Goal: Use online tool/utility: Utilize a website feature to perform a specific function

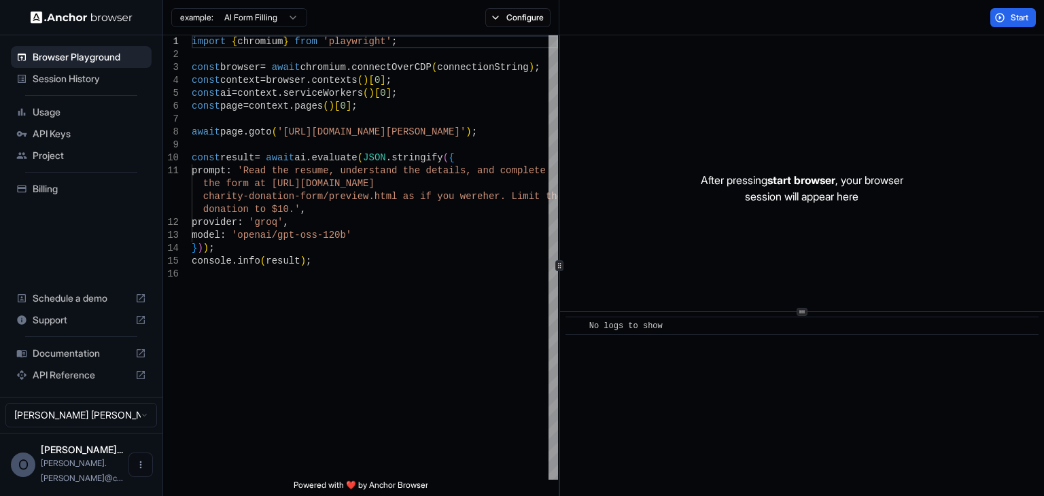
click at [73, 382] on span "API Reference" at bounding box center [81, 375] width 97 height 14
click at [105, 77] on span "Session History" at bounding box center [90, 79] width 114 height 14
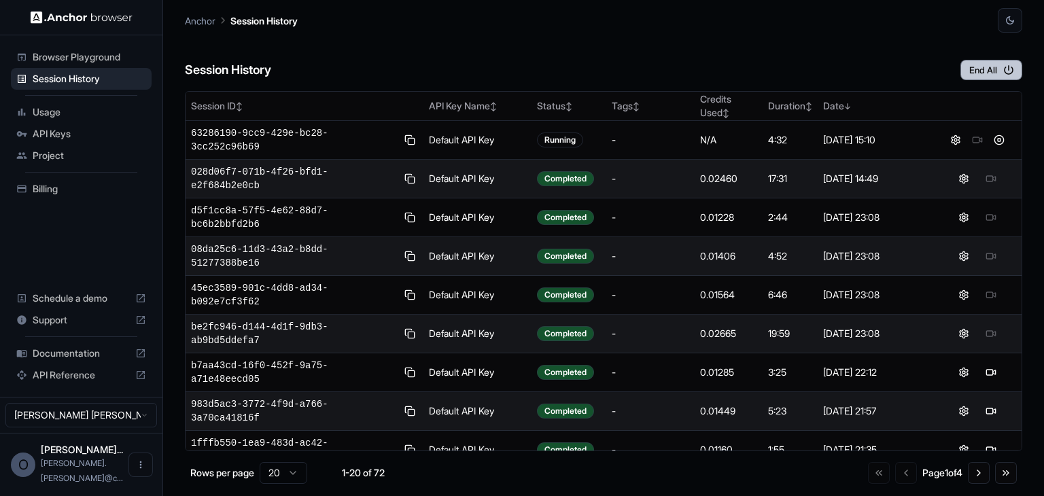
click at [1003, 66] on icon "button" at bounding box center [1009, 70] width 12 height 12
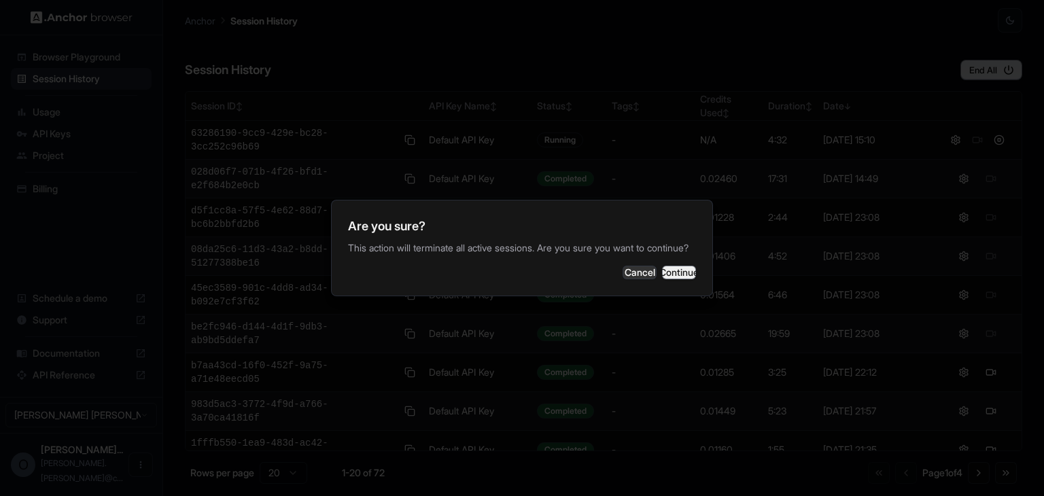
click at [691, 277] on button "Continue" at bounding box center [679, 273] width 34 height 14
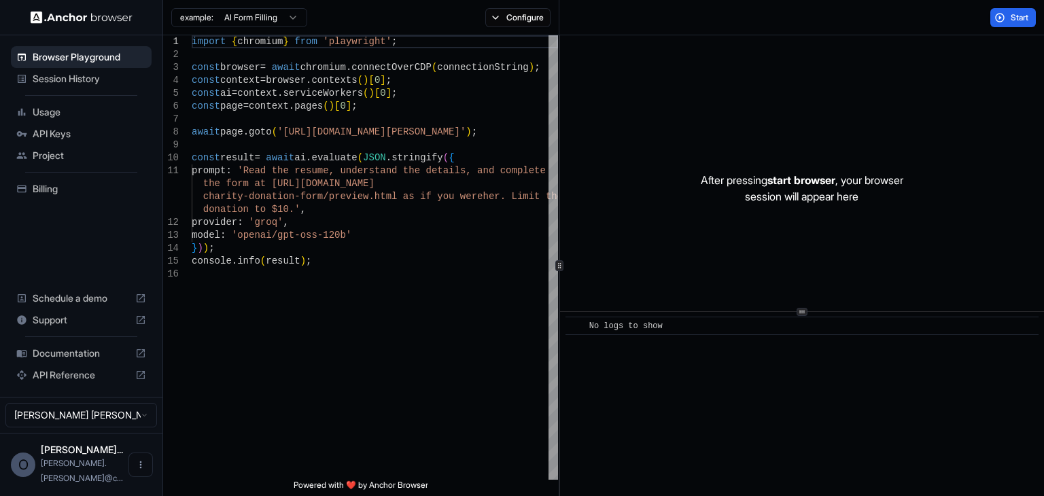
click at [71, 85] on div "Session History" at bounding box center [81, 79] width 141 height 22
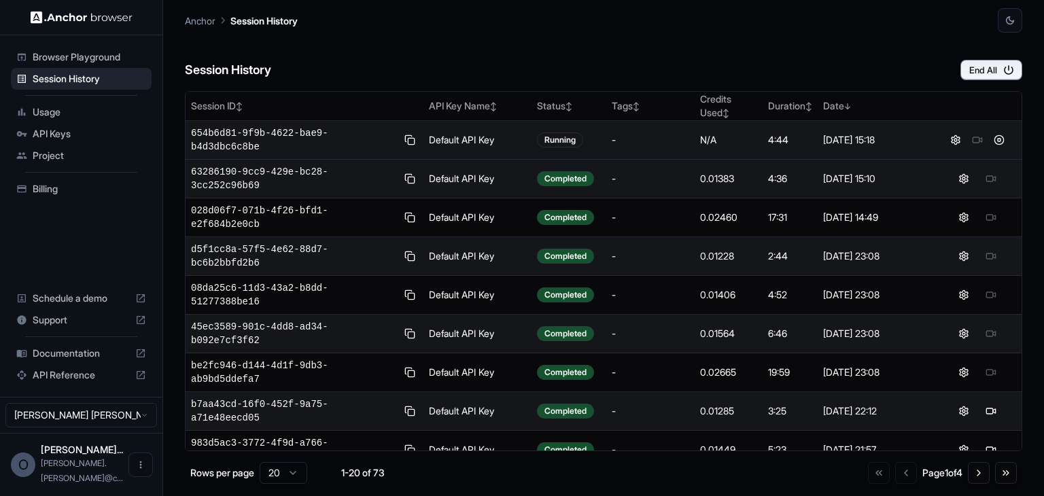
click at [972, 134] on div at bounding box center [977, 140] width 77 height 16
click at [973, 134] on div at bounding box center [977, 140] width 77 height 16
click at [971, 137] on div at bounding box center [977, 140] width 77 height 16
click at [860, 137] on div "[DATE] 15:18" at bounding box center [875, 140] width 105 height 14
click at [991, 136] on div at bounding box center [977, 140] width 77 height 16
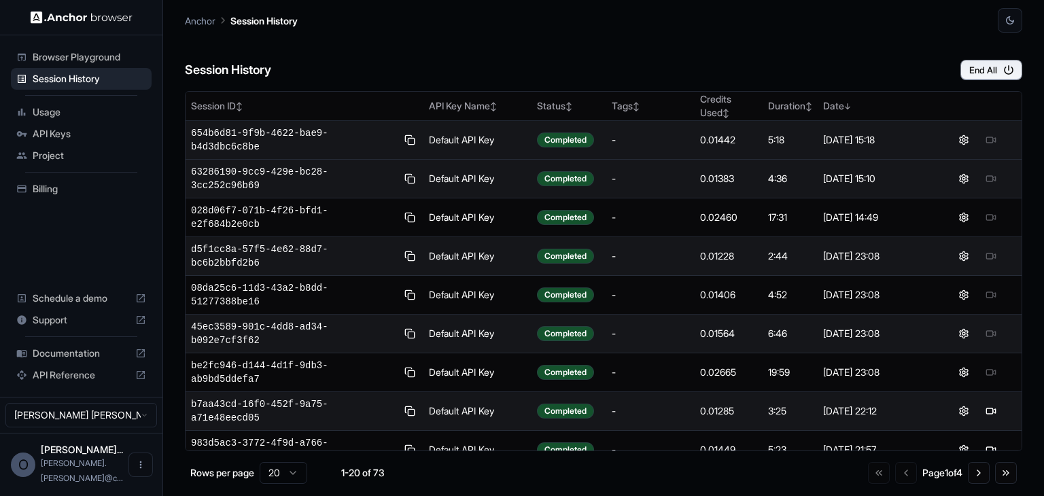
click at [990, 136] on div at bounding box center [977, 140] width 77 height 16
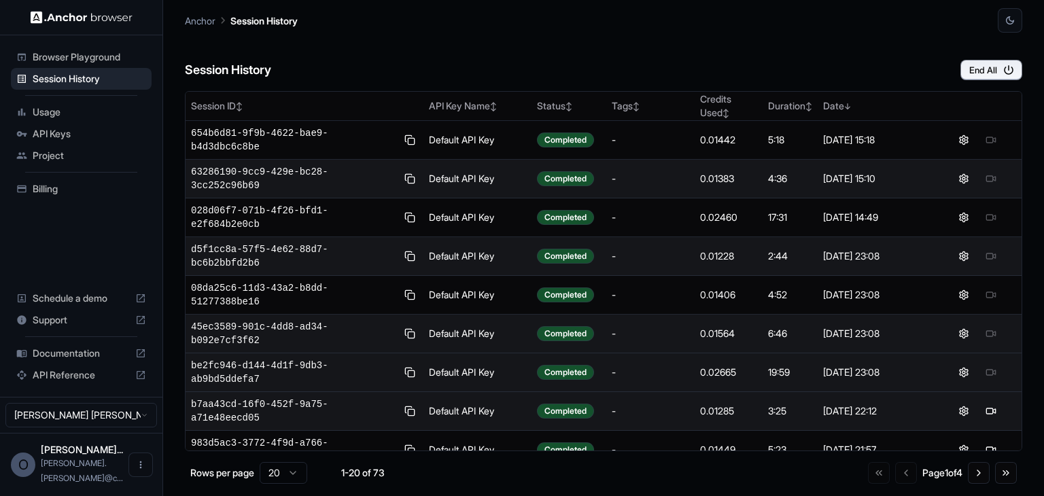
click at [986, 364] on div at bounding box center [977, 372] width 77 height 16
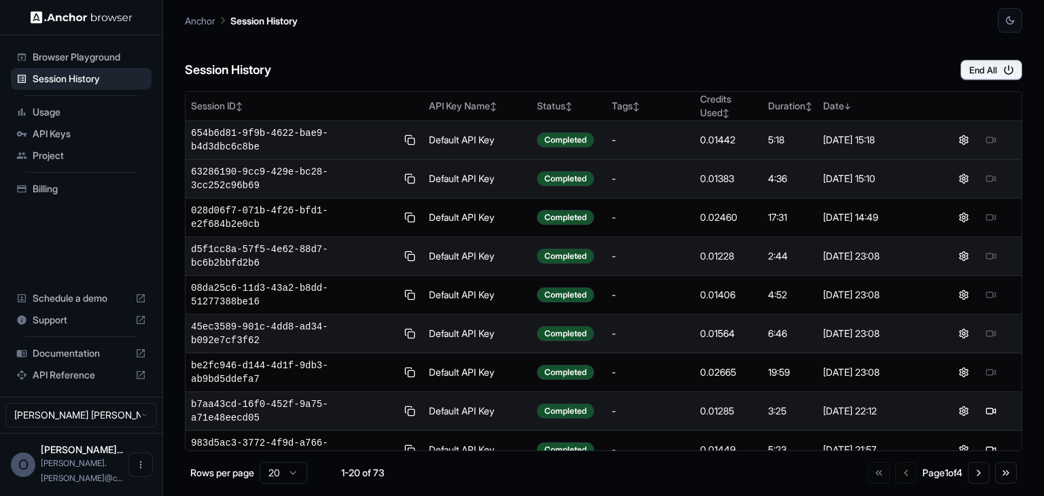
click at [992, 135] on div at bounding box center [977, 140] width 77 height 16
click at [985, 135] on div at bounding box center [977, 140] width 77 height 16
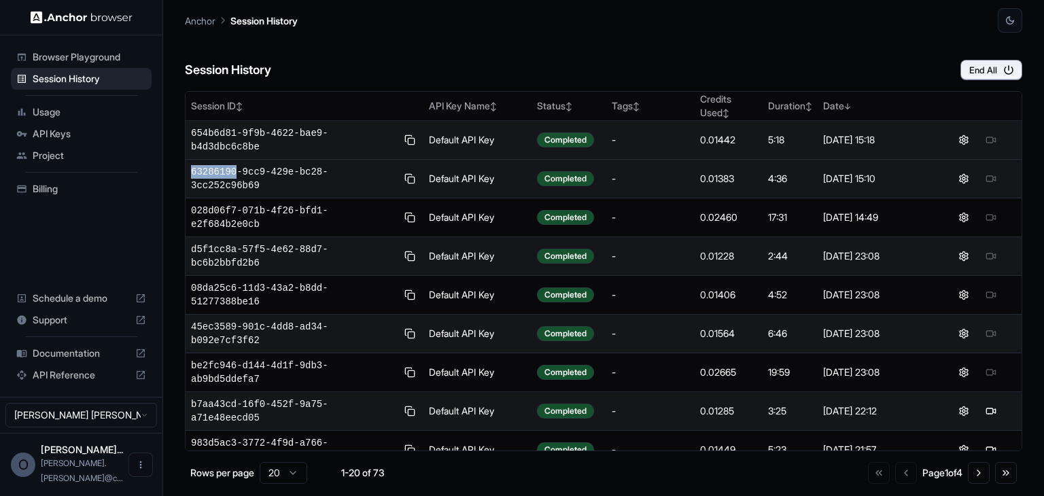
click at [985, 135] on div at bounding box center [977, 140] width 77 height 16
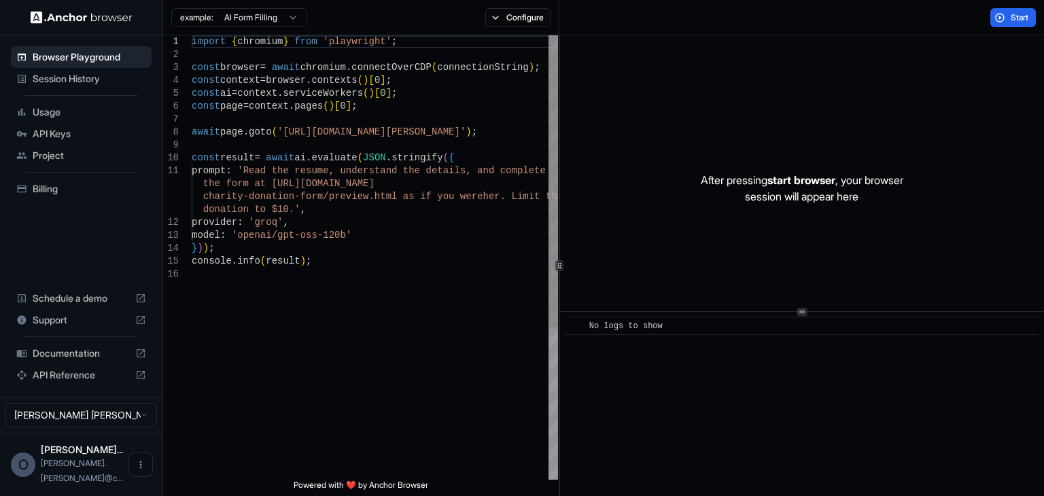
type textarea "**********"
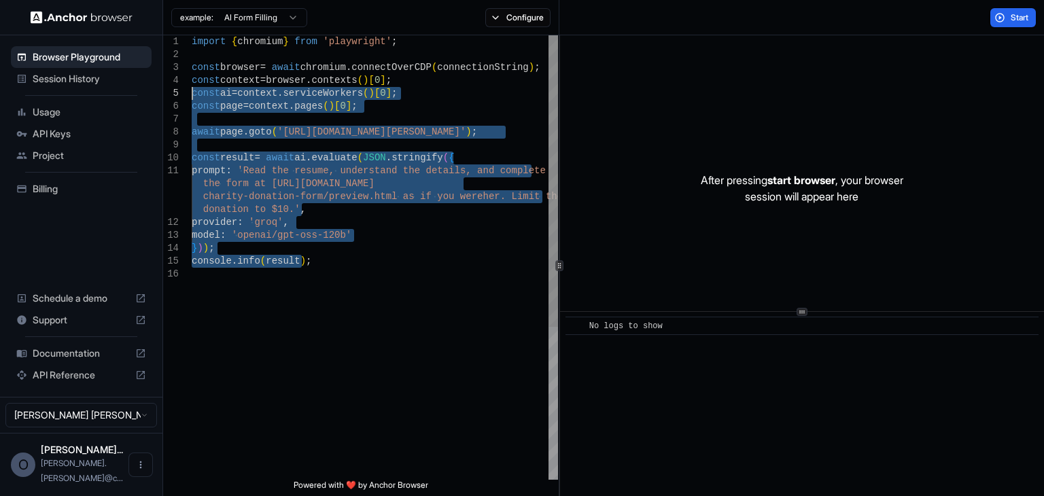
drag, startPoint x: 330, startPoint y: 266, endPoint x: 123, endPoint y: 27, distance: 316.6
click at [192, 35] on div "import { chromium } from 'playwright' ; const browser = await chromium . connec…" at bounding box center [375, 373] width 366 height 677
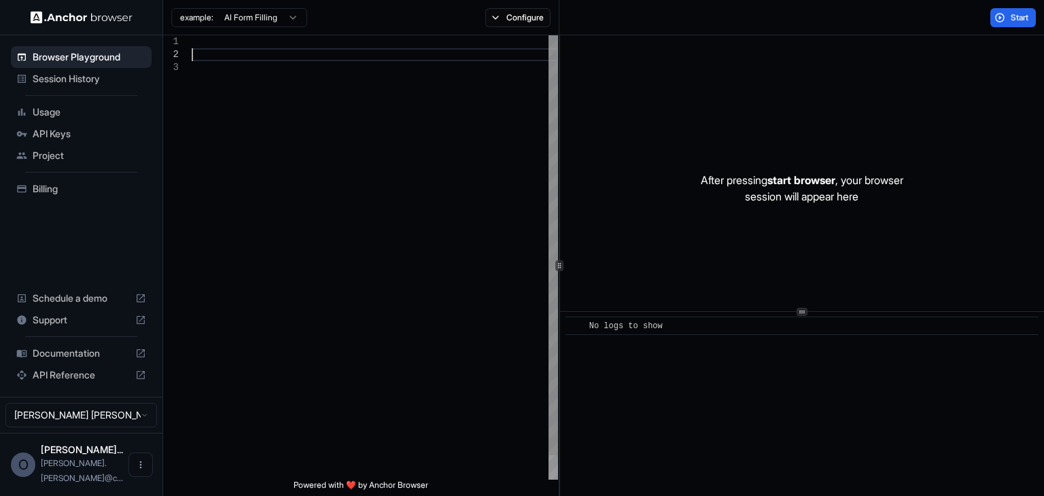
scroll to position [13, 0]
click at [530, 22] on button "Configure" at bounding box center [518, 17] width 66 height 19
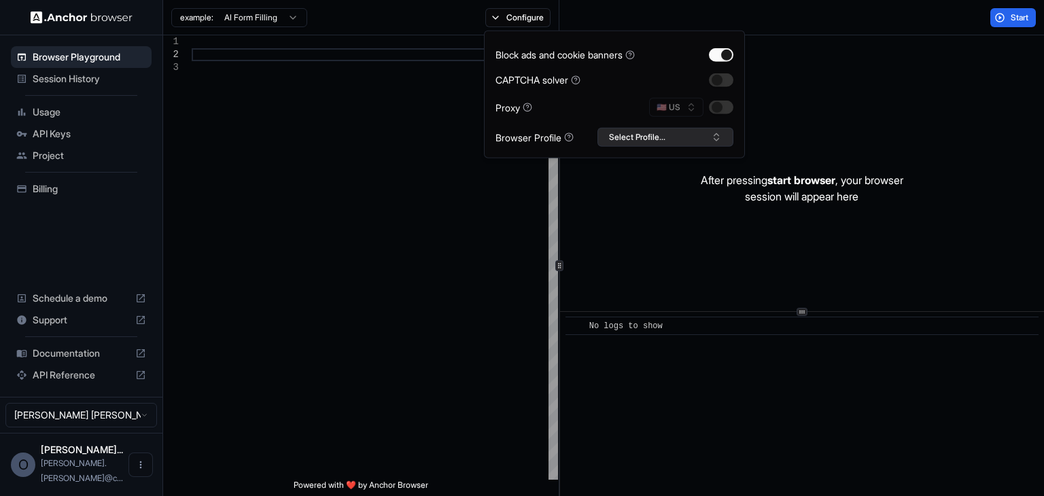
click at [682, 139] on button "Select Profile..." at bounding box center [666, 137] width 136 height 19
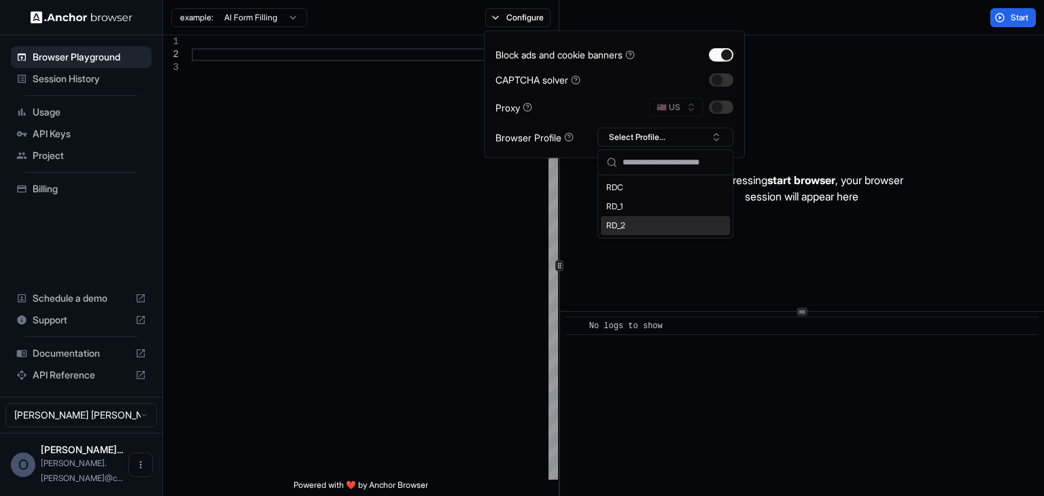
click at [628, 223] on div "RD_2" at bounding box center [665, 225] width 129 height 19
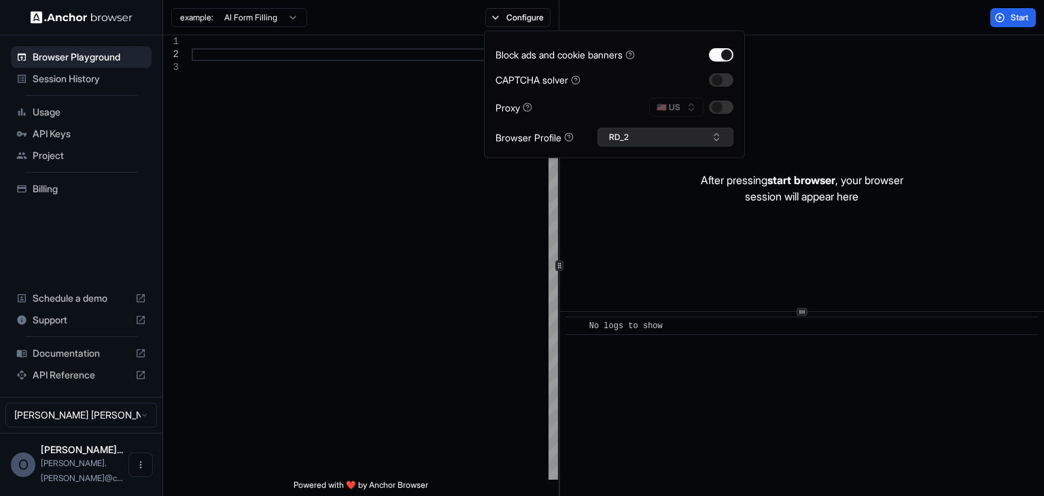
click at [649, 139] on button "RD_2" at bounding box center [666, 137] width 136 height 19
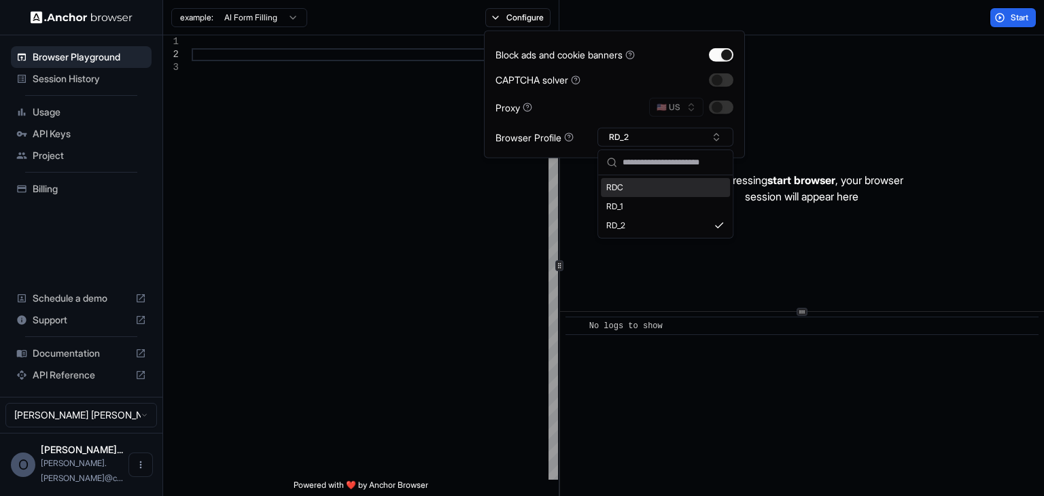
click at [651, 168] on input "text" at bounding box center [674, 162] width 102 height 24
type input "*"
click at [644, 224] on div "RD_2" at bounding box center [665, 225] width 129 height 19
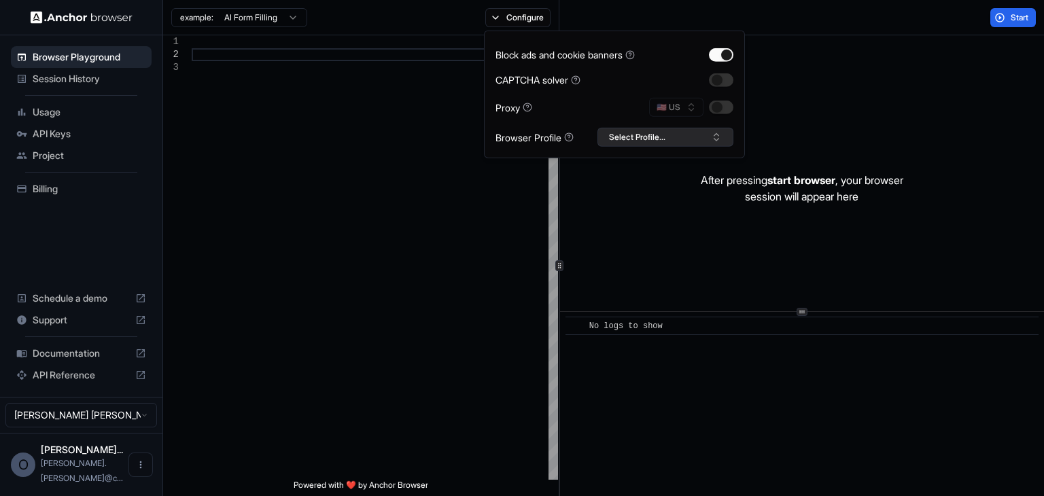
click at [643, 131] on button "Select Profile..." at bounding box center [666, 137] width 136 height 19
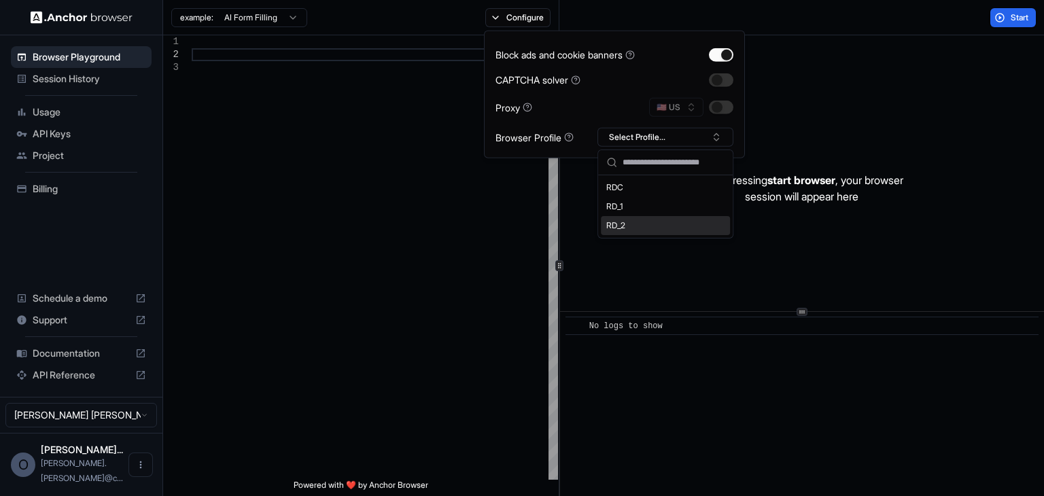
click at [625, 224] on div "RD_2" at bounding box center [665, 225] width 129 height 19
click at [797, 71] on div "After pressing start browser , your browser session will appear here" at bounding box center [802, 188] width 484 height 306
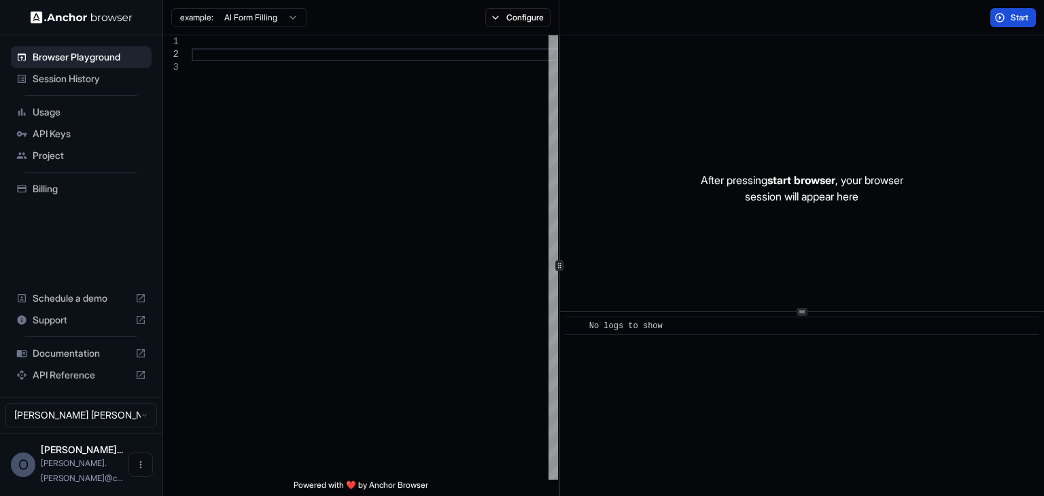
click at [1011, 18] on span "Start" at bounding box center [1020, 17] width 19 height 11
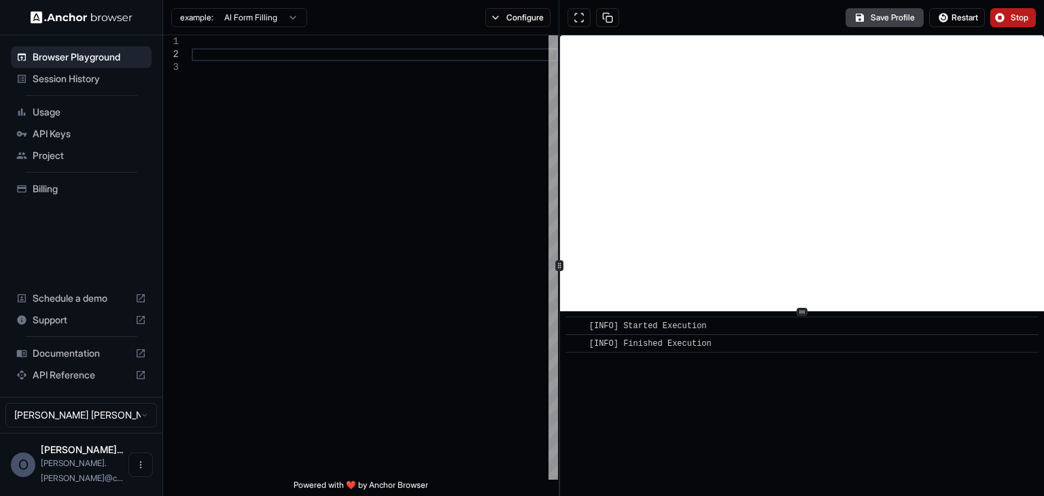
click at [628, 33] on div "Save Profile Restart Stop" at bounding box center [801, 17] width 485 height 35
click at [887, 20] on button "Save Profile" at bounding box center [885, 17] width 78 height 19
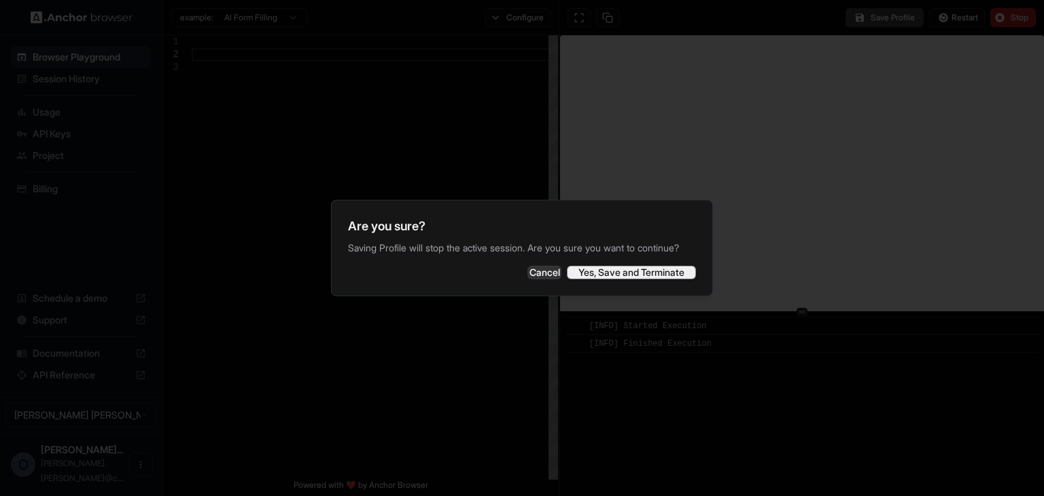
click at [603, 279] on button "Yes, Save and Terminate" at bounding box center [631, 273] width 129 height 14
